Goal: Task Accomplishment & Management: Manage account settings

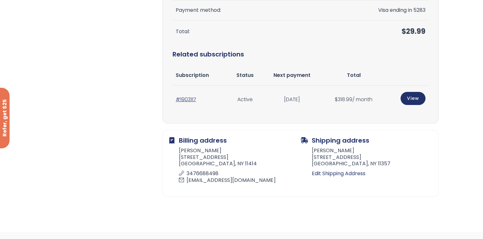
scroll to position [194, 0]
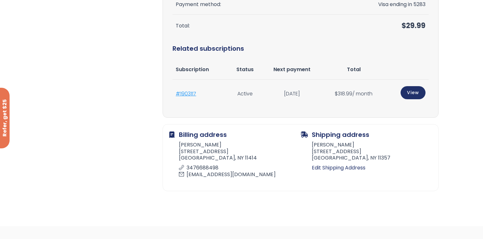
click at [184, 93] on link "#1903117" at bounding box center [186, 93] width 20 height 7
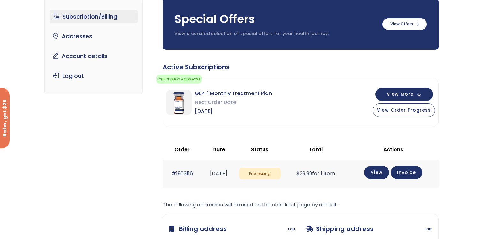
scroll to position [43, 0]
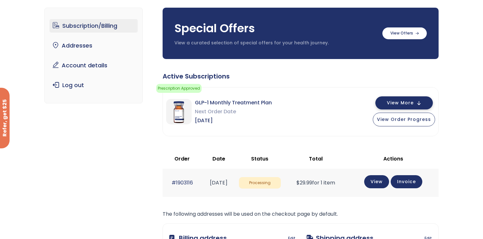
click at [406, 100] on button "View More" at bounding box center [403, 102] width 57 height 13
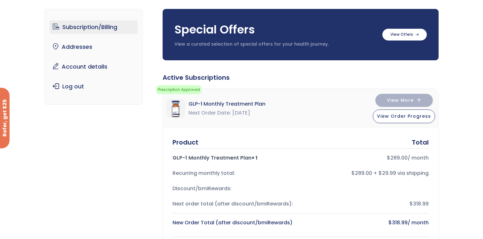
scroll to position [33, 0]
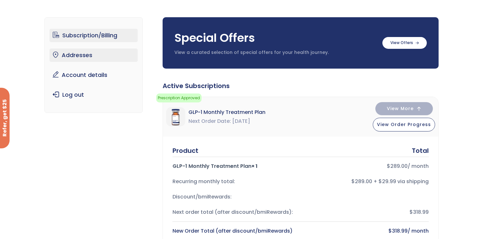
click at [118, 54] on link "Addresses" at bounding box center [93, 55] width 88 height 13
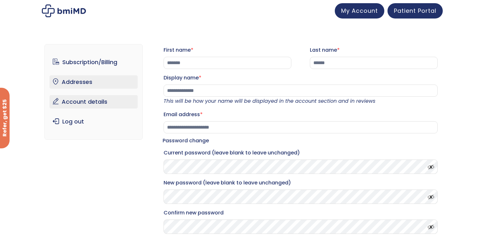
click at [96, 79] on link "Addresses" at bounding box center [93, 81] width 88 height 13
